Goal: Connect with others: Connect with others

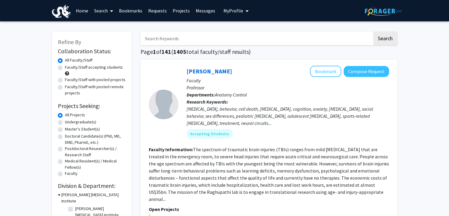
click at [151, 8] on link "Requests" at bounding box center [157, 10] width 25 height 21
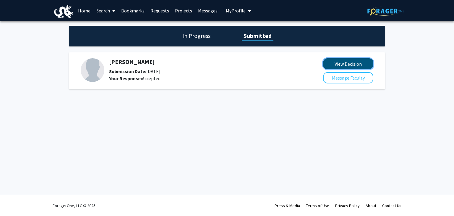
click at [335, 65] on button "View Decision" at bounding box center [348, 63] width 50 height 11
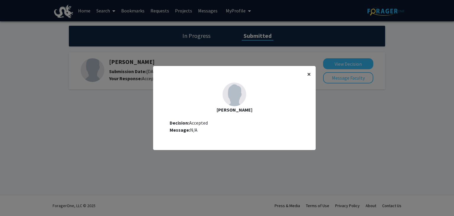
click at [307, 72] on span "×" at bounding box center [309, 73] width 4 height 9
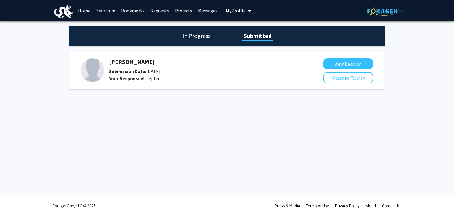
click at [90, 73] on img at bounding box center [93, 70] width 24 height 24
click at [325, 74] on button "Message Faculty" at bounding box center [348, 77] width 50 height 11
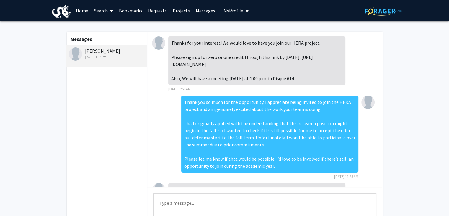
drag, startPoint x: 191, startPoint y: 77, endPoint x: 171, endPoint y: 65, distance: 22.9
click at [171, 65] on div "Thanks for your interest! We would love to have you join our HERA project. Plea…" at bounding box center [256, 60] width 177 height 48
copy div "[URL][DOMAIN_NAME]"
